Goal: Task Accomplishment & Management: Manage account settings

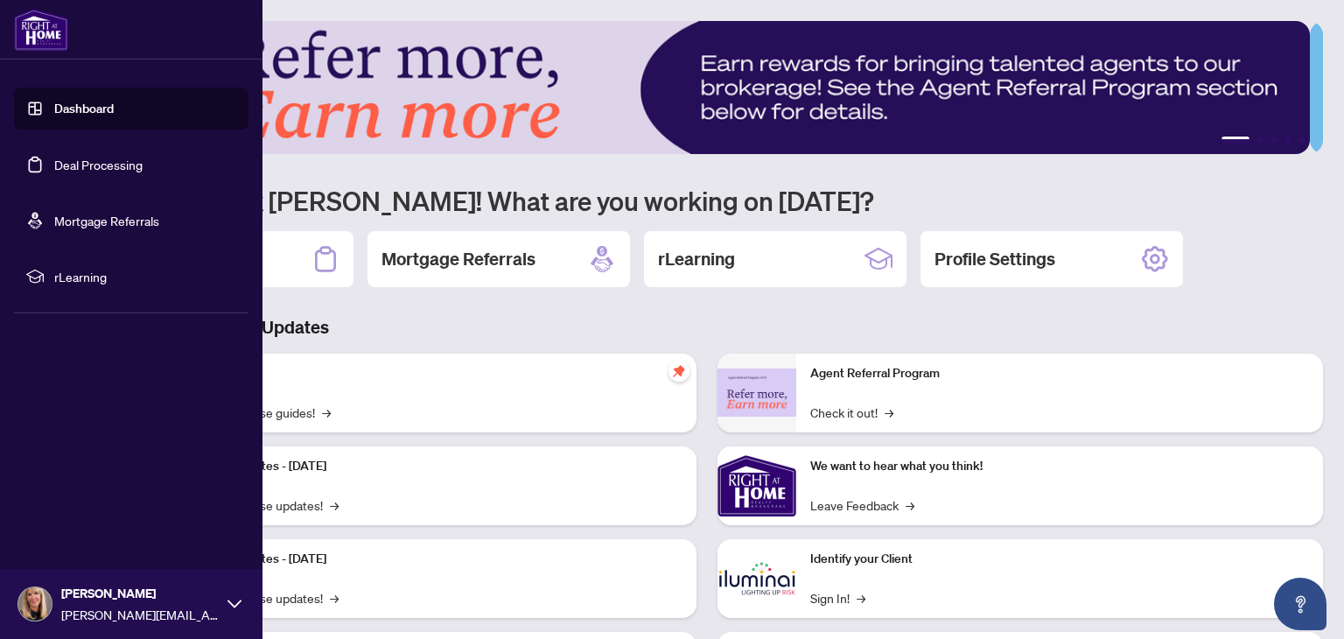
click at [54, 166] on link "Deal Processing" at bounding box center [98, 165] width 88 height 16
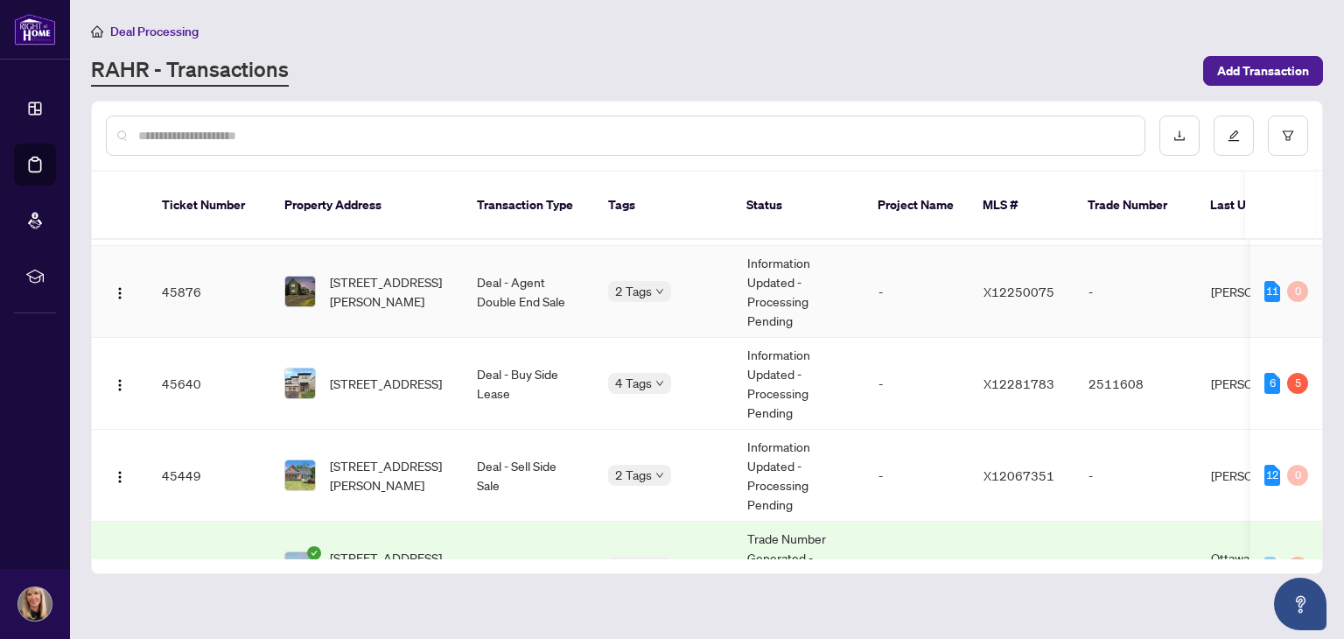
scroll to position [87, 0]
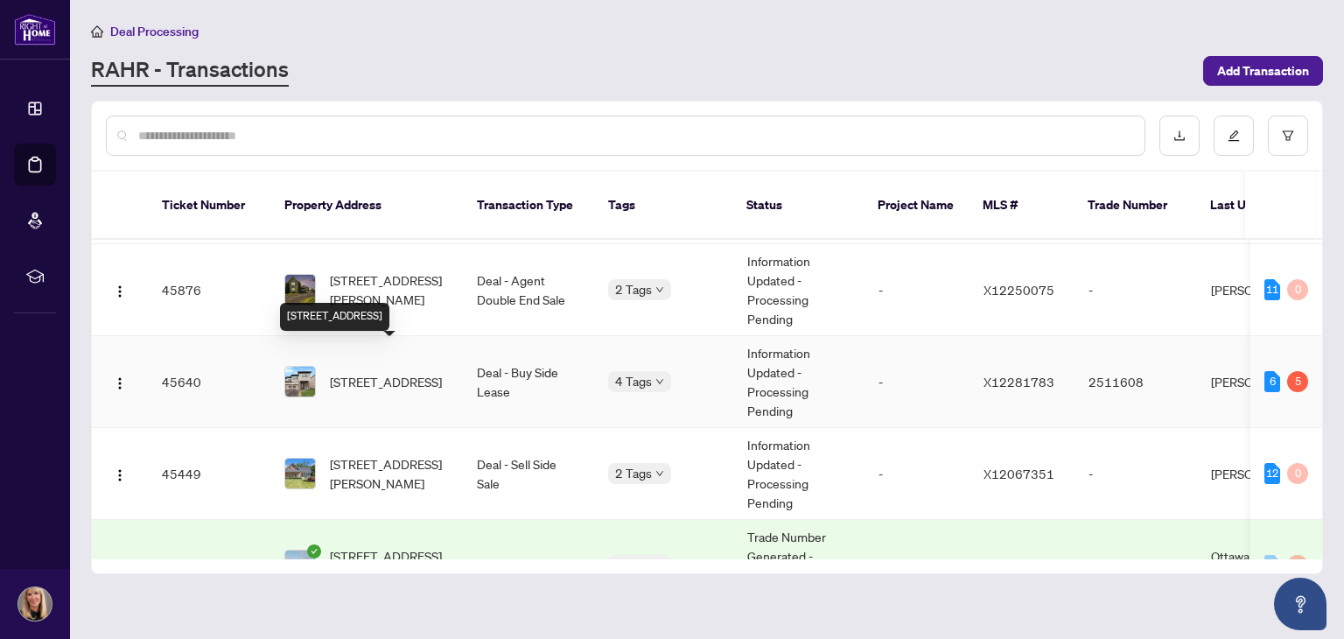
click at [399, 372] on span "353 Crossway Terr, Stittsville, Ontario K2S 2Z3, Canada" at bounding box center [386, 381] width 112 height 19
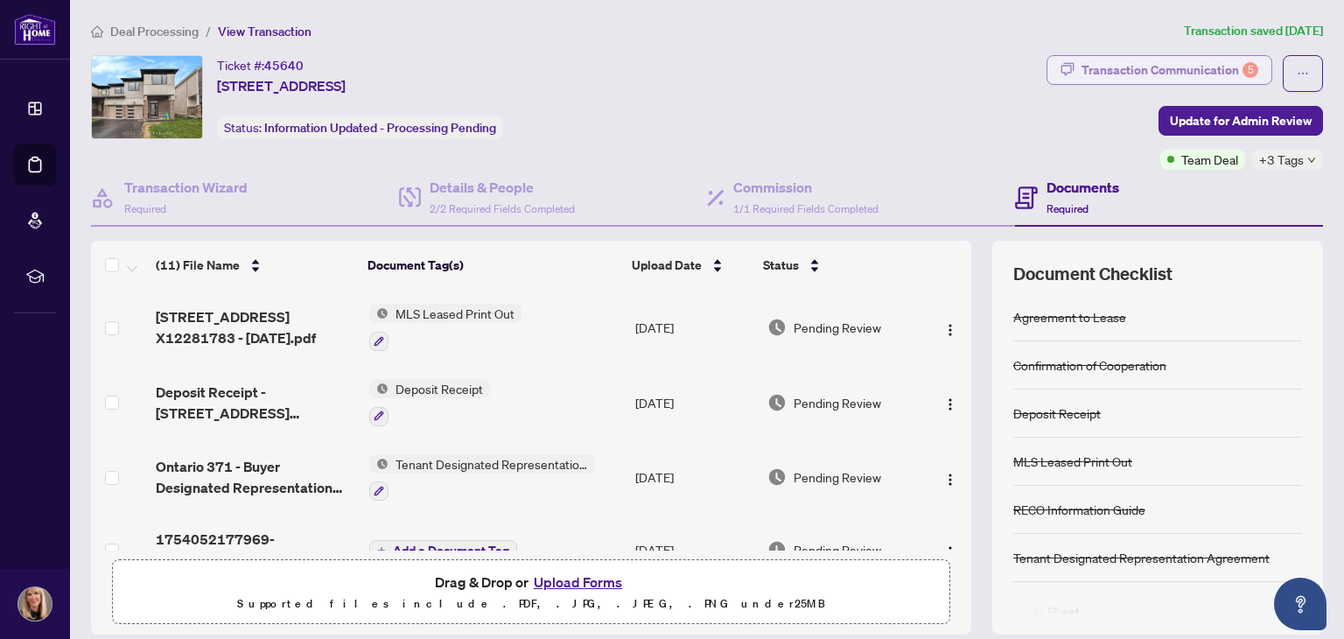
click at [1165, 64] on div "Transaction Communication 5" at bounding box center [1169, 70] width 177 height 28
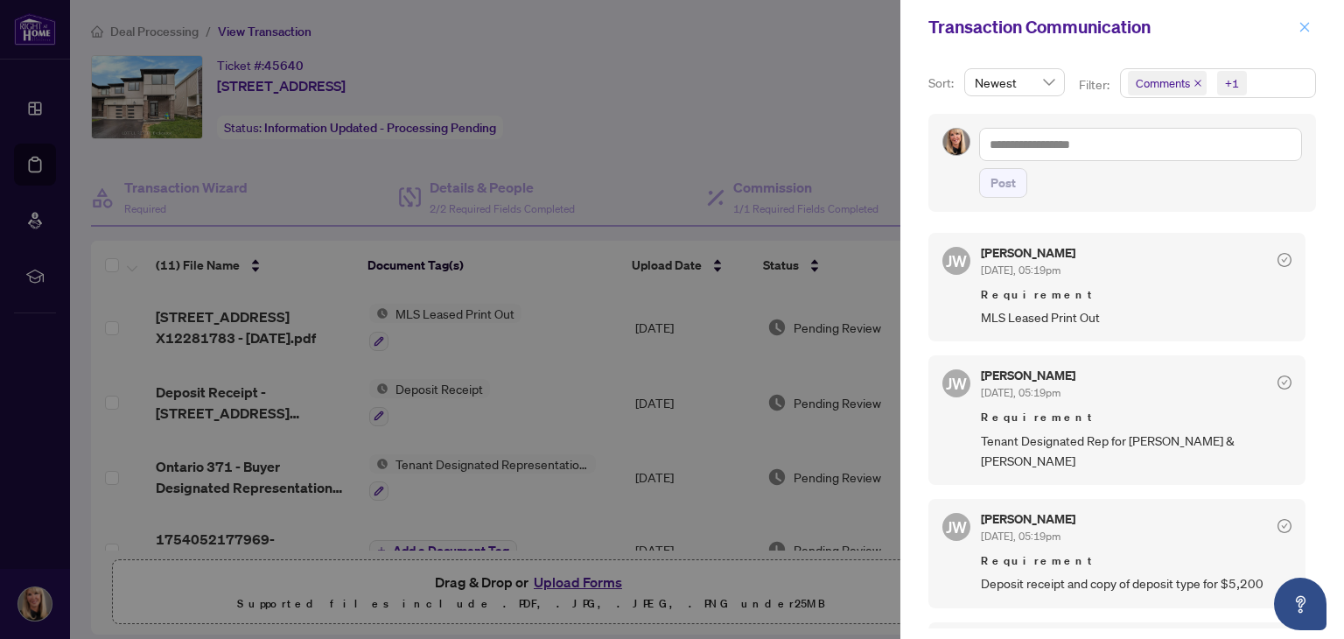
click at [1314, 32] on button "button" at bounding box center [1304, 27] width 23 height 21
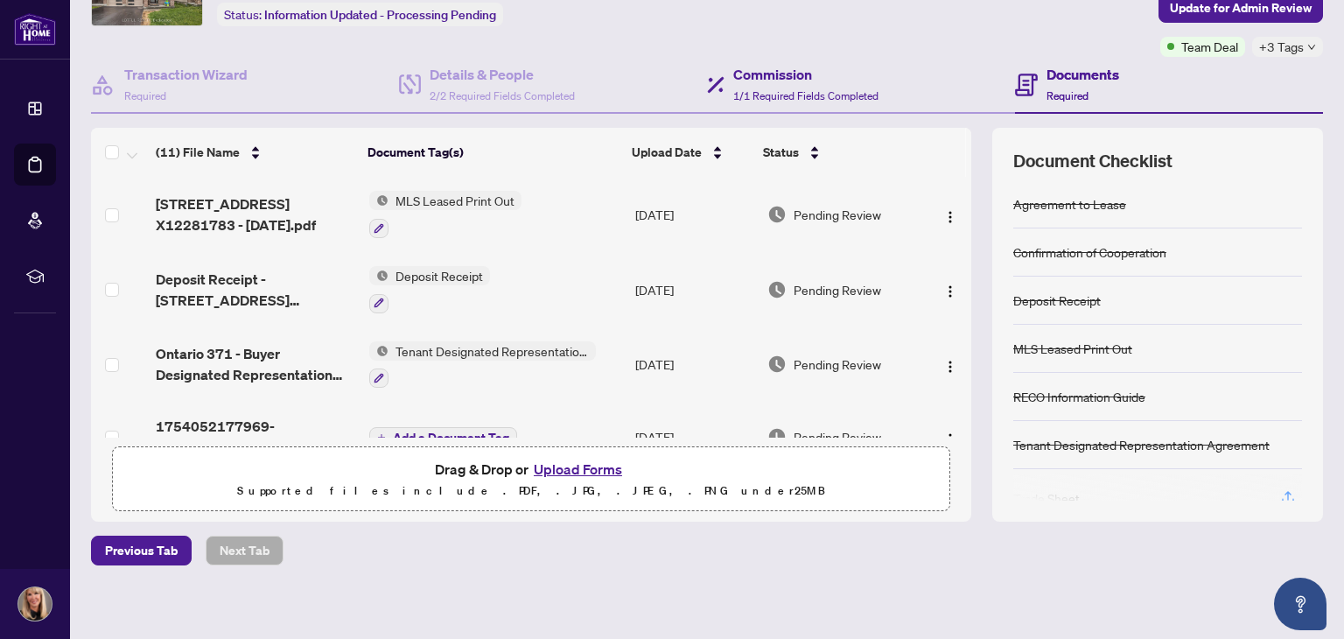
scroll to position [119, 0]
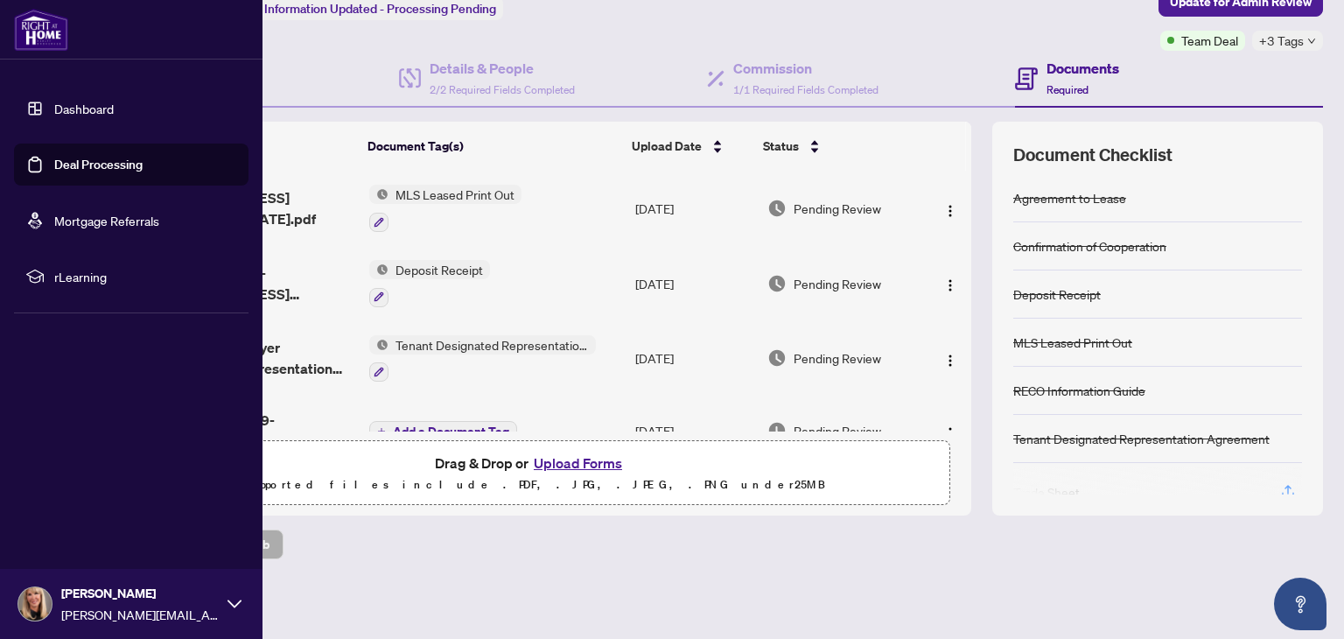
drag, startPoint x: 48, startPoint y: 170, endPoint x: 108, endPoint y: 171, distance: 60.4
click at [54, 171] on link "Deal Processing" at bounding box center [98, 165] width 88 height 16
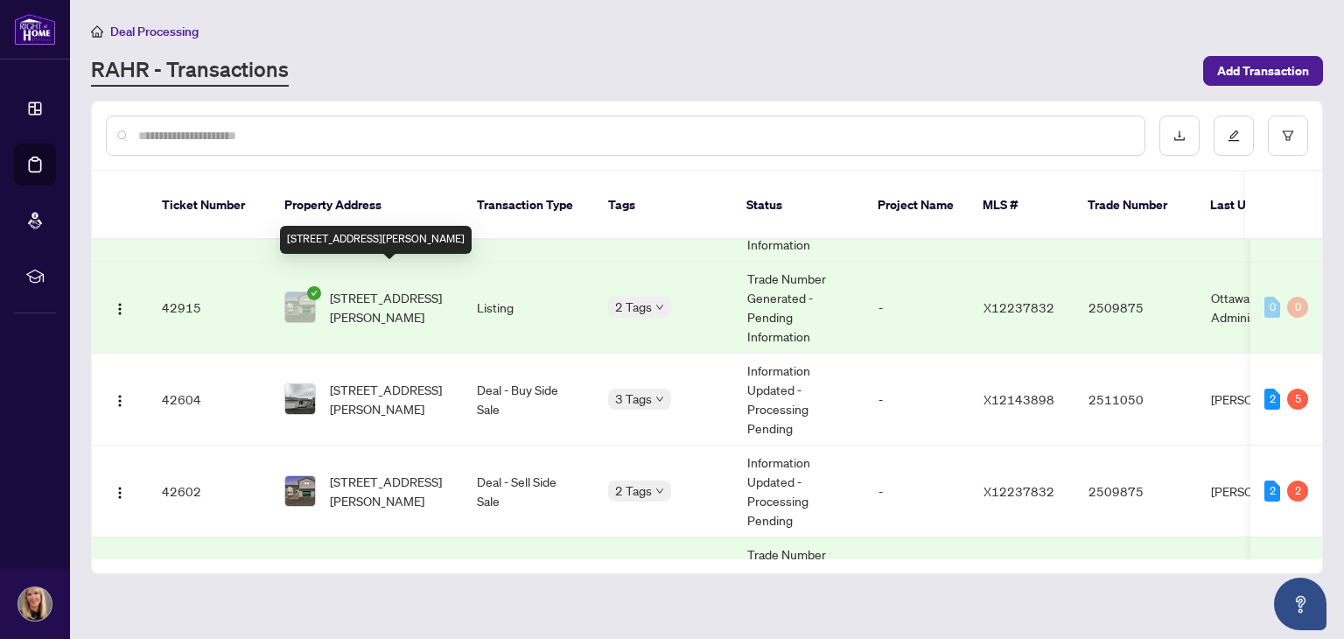
scroll to position [525, 0]
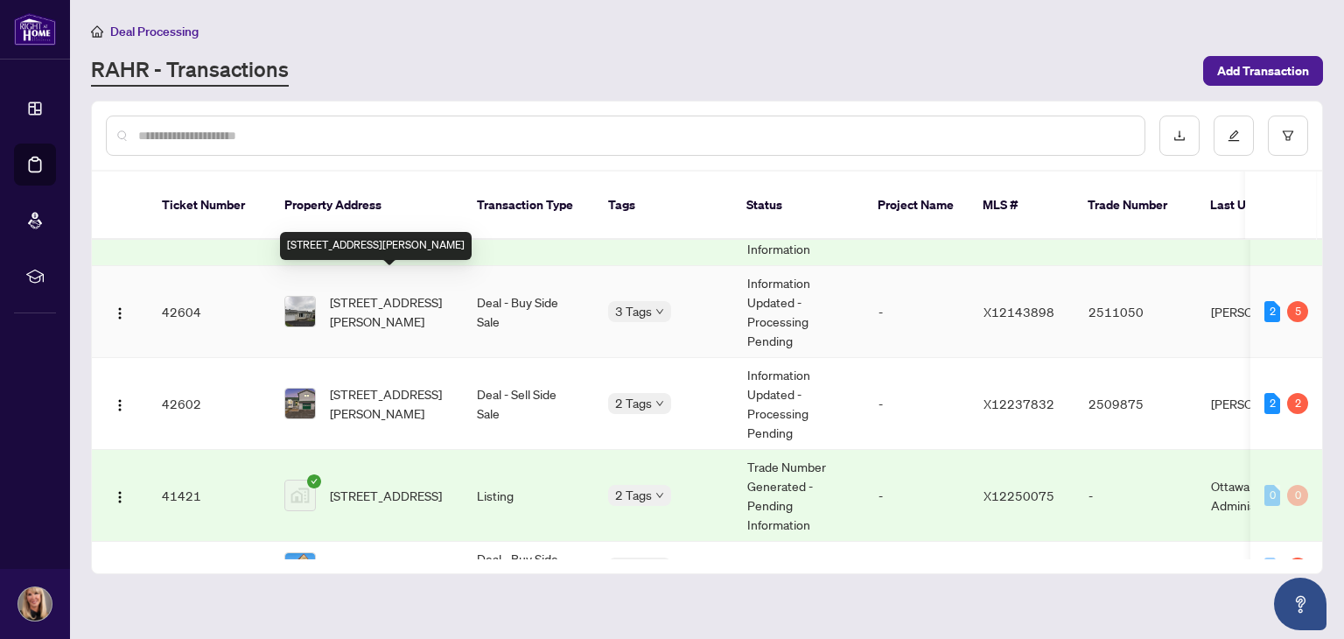
click at [381, 293] on span "3268 Principale St, Alfred and Plantagenet, Ontario K0A 3K0, Canada" at bounding box center [389, 311] width 119 height 38
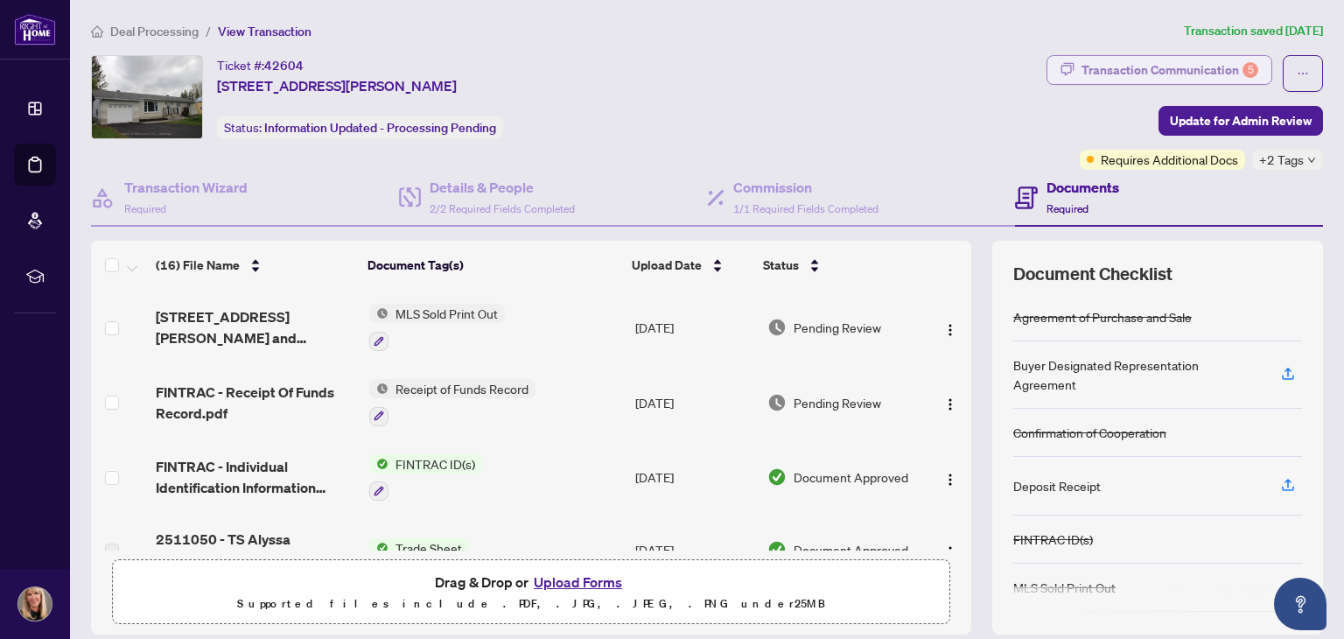
click at [1096, 59] on div "Transaction Communication 5" at bounding box center [1169, 70] width 177 height 28
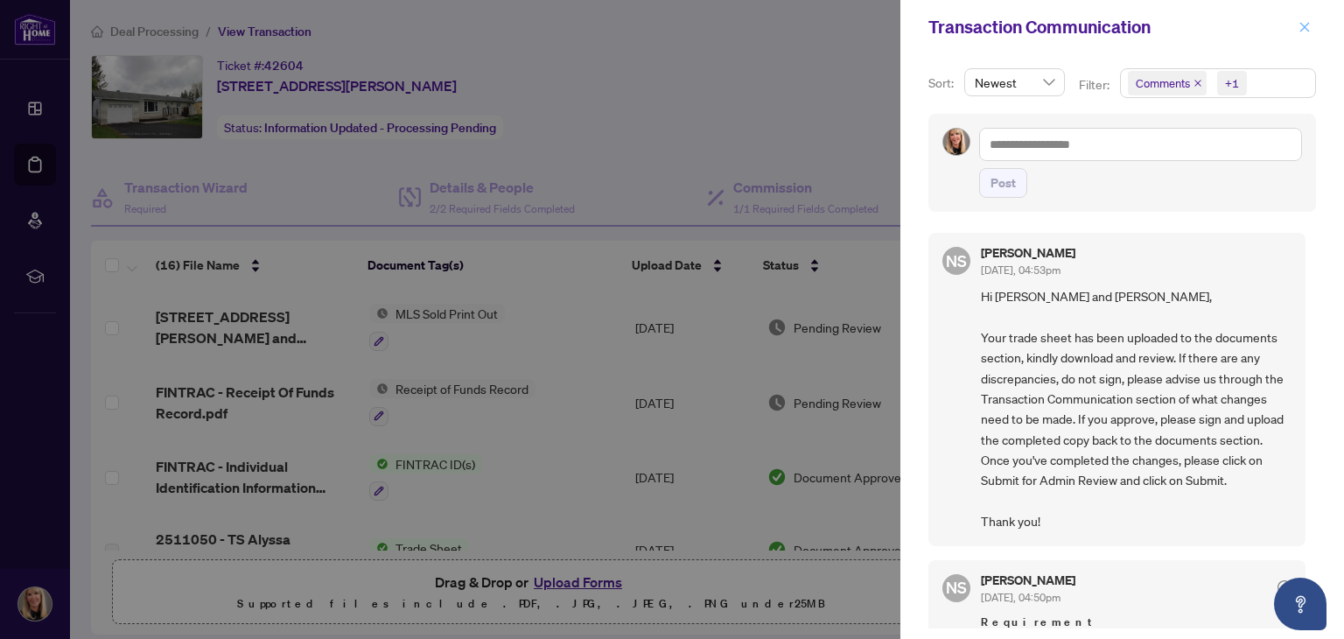
click at [1303, 22] on icon "close" at bounding box center [1304, 27] width 12 height 12
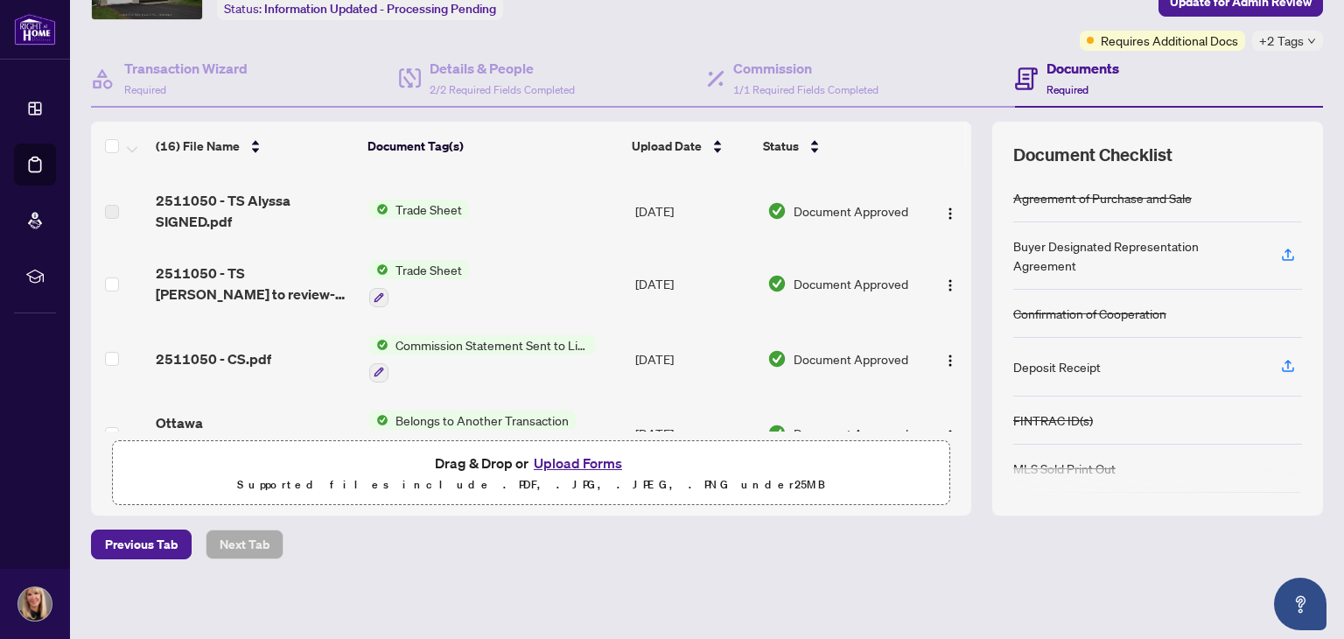
scroll to position [220, 0]
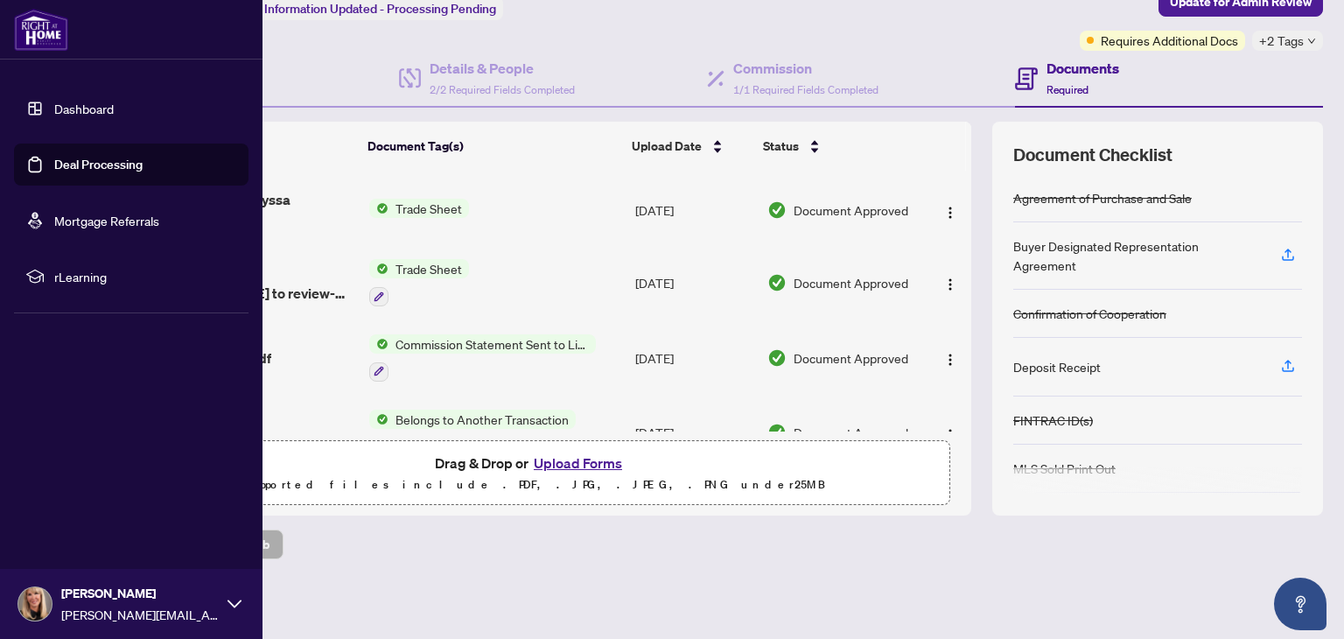
drag, startPoint x: 43, startPoint y: 169, endPoint x: 66, endPoint y: 166, distance: 22.9
click at [54, 169] on link "Deal Processing" at bounding box center [98, 165] width 88 height 16
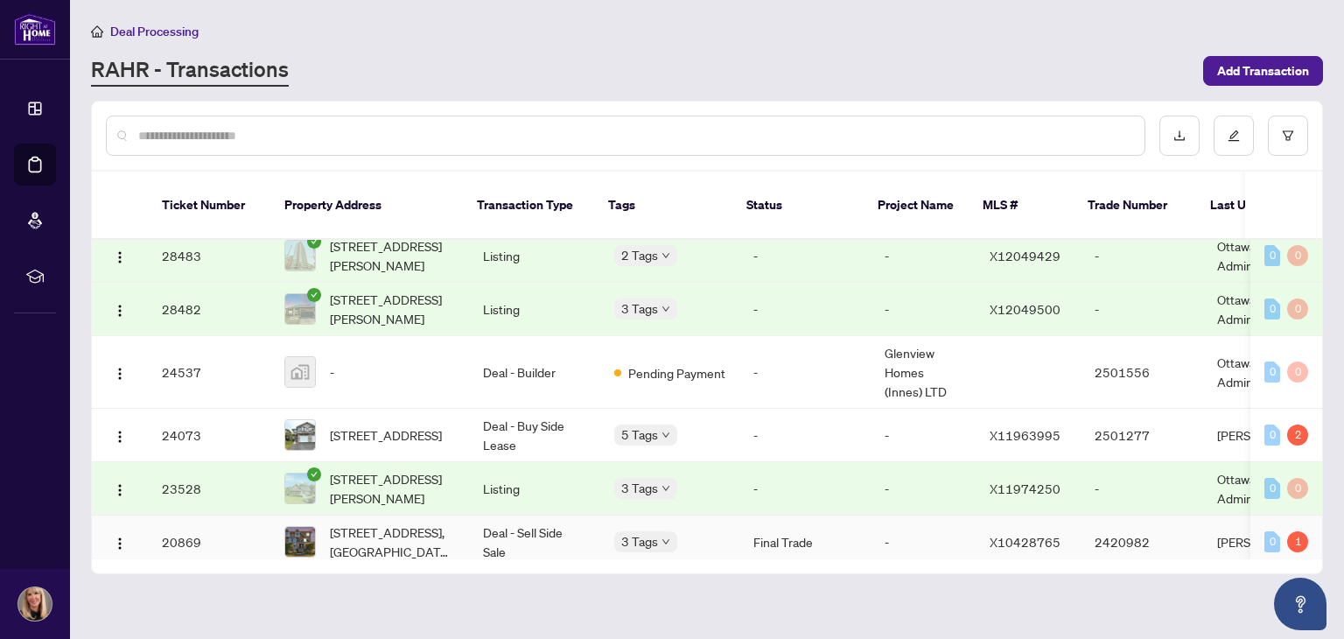
scroll to position [1161, 0]
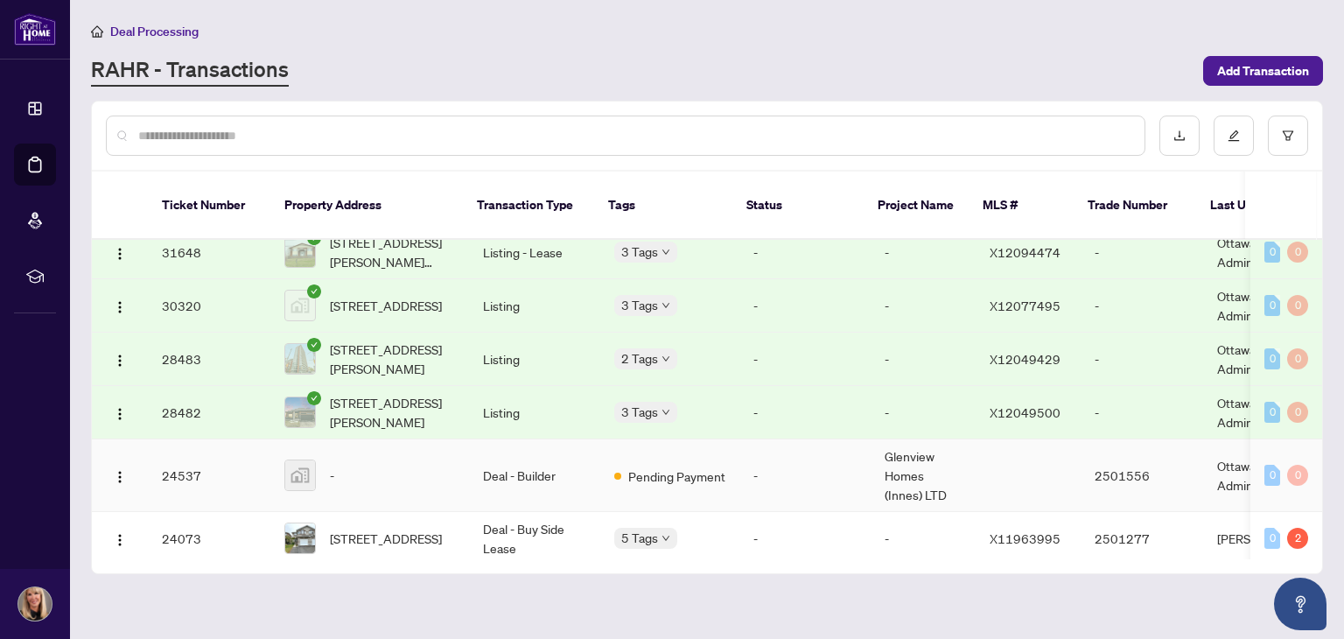
click at [511, 455] on td "Deal - Builder" at bounding box center [534, 475] width 131 height 73
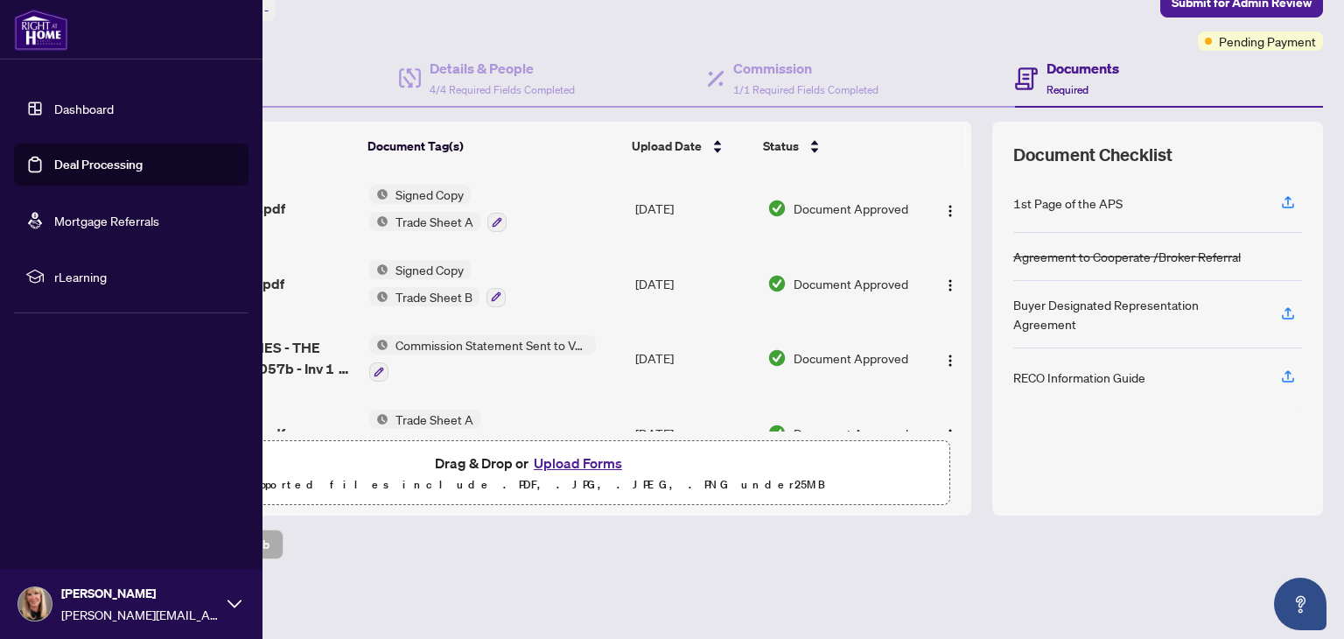
click at [54, 166] on link "Deal Processing" at bounding box center [98, 165] width 88 height 16
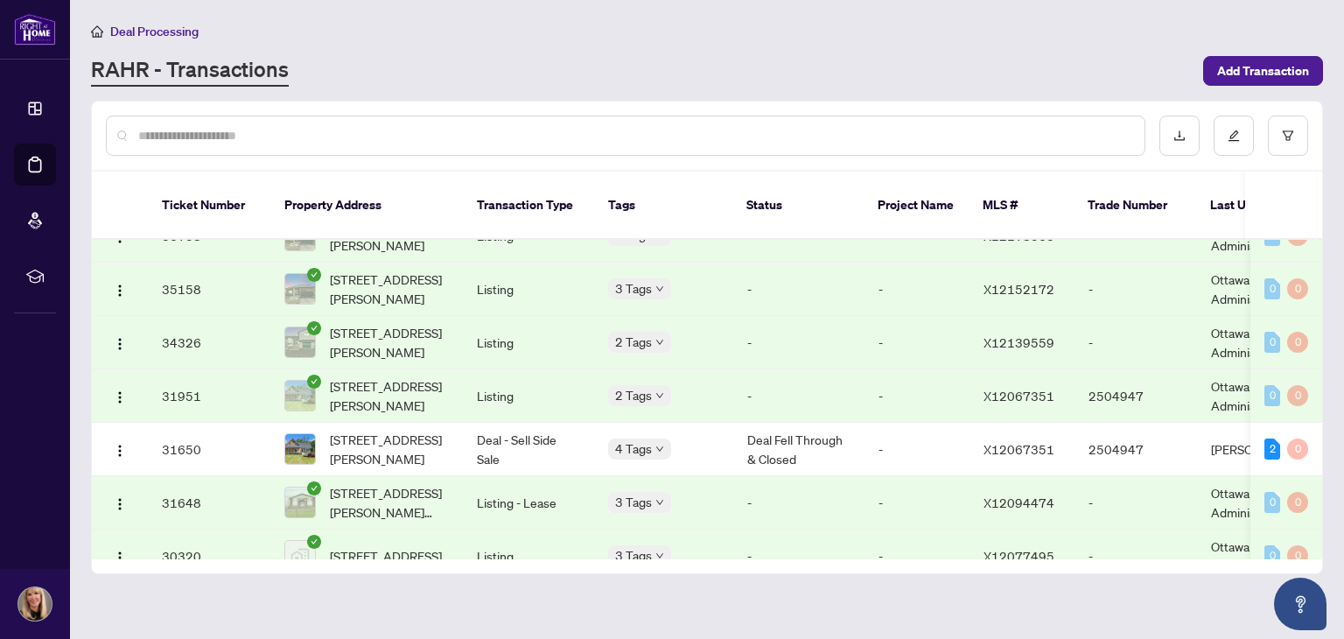
scroll to position [962, 0]
